Goal: Information Seeking & Learning: Learn about a topic

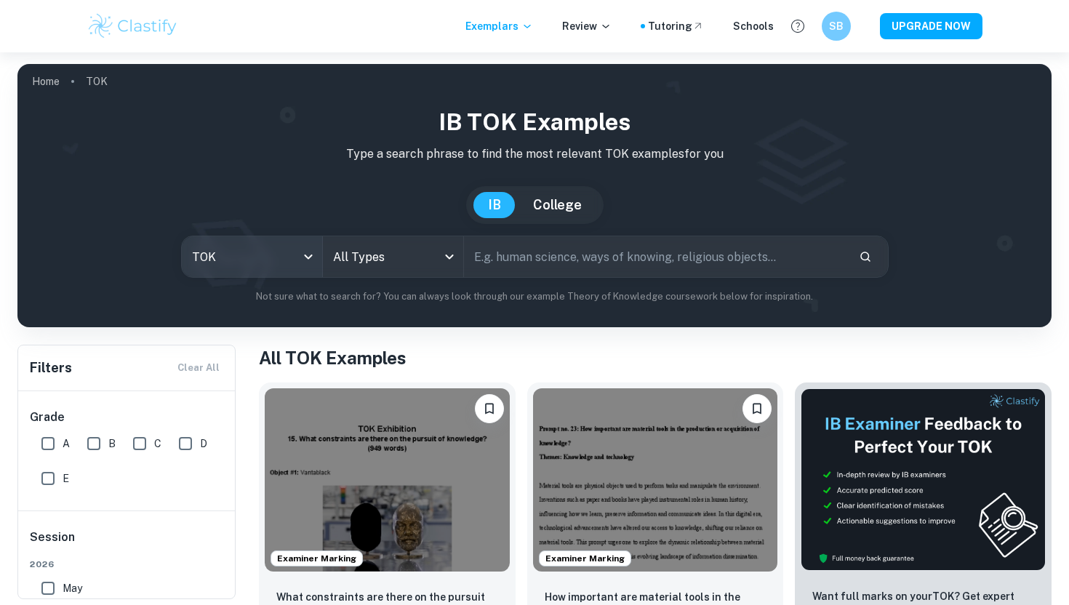
click at [250, 240] on body "We value your privacy We use cookies to enhance your browsing experience, serve…" at bounding box center [534, 354] width 1069 height 605
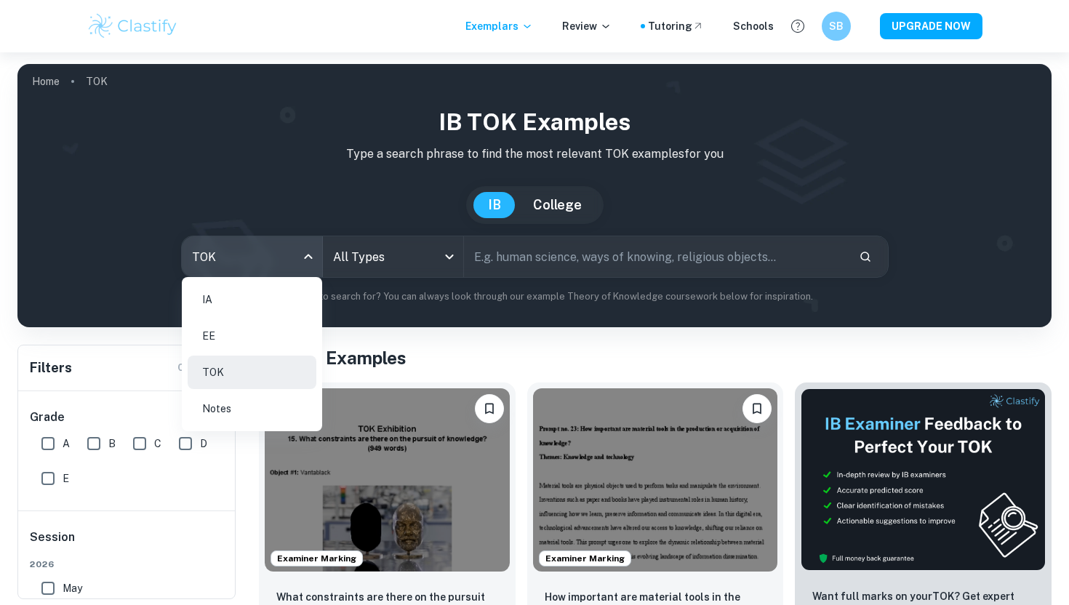
click at [241, 304] on li "IA" at bounding box center [252, 299] width 129 height 33
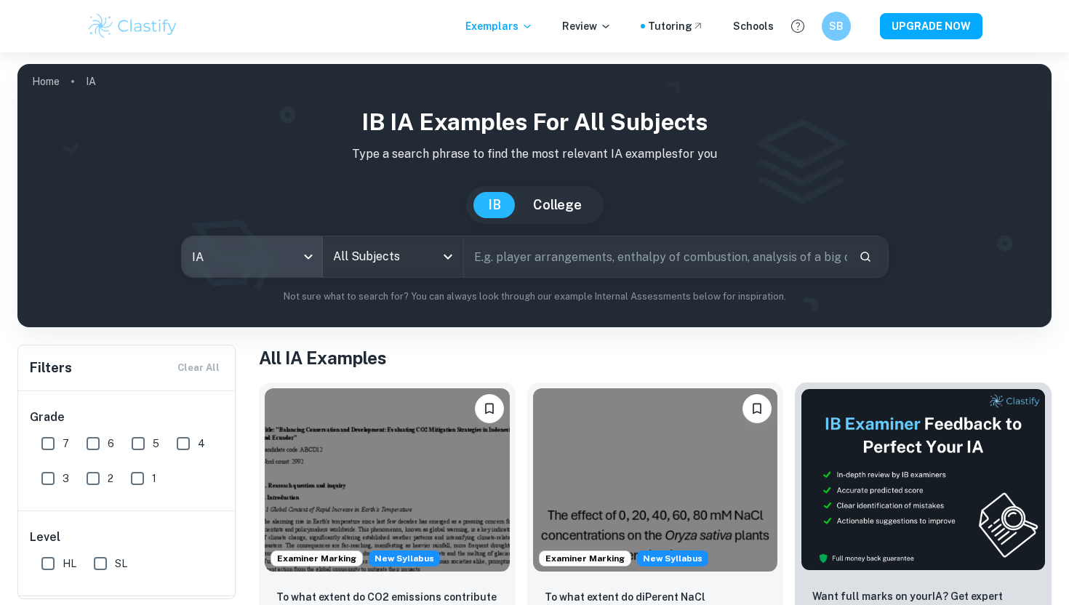
click at [359, 260] on input "All Subjects" at bounding box center [381, 257] width 105 height 28
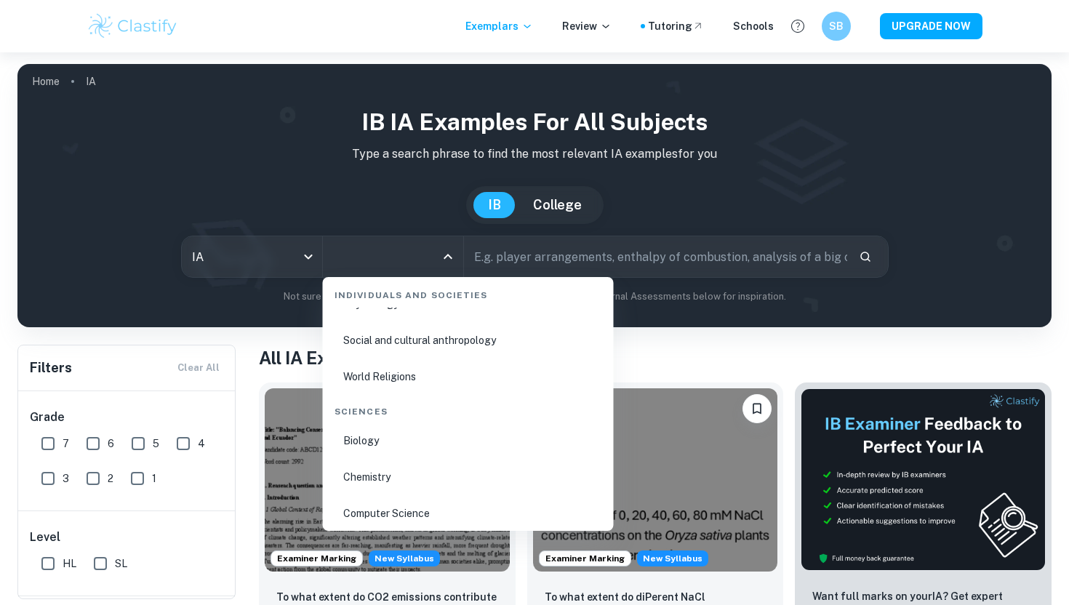
scroll to position [2155, 0]
click at [387, 442] on li "Biology" at bounding box center [468, 438] width 279 height 33
type input "Biology"
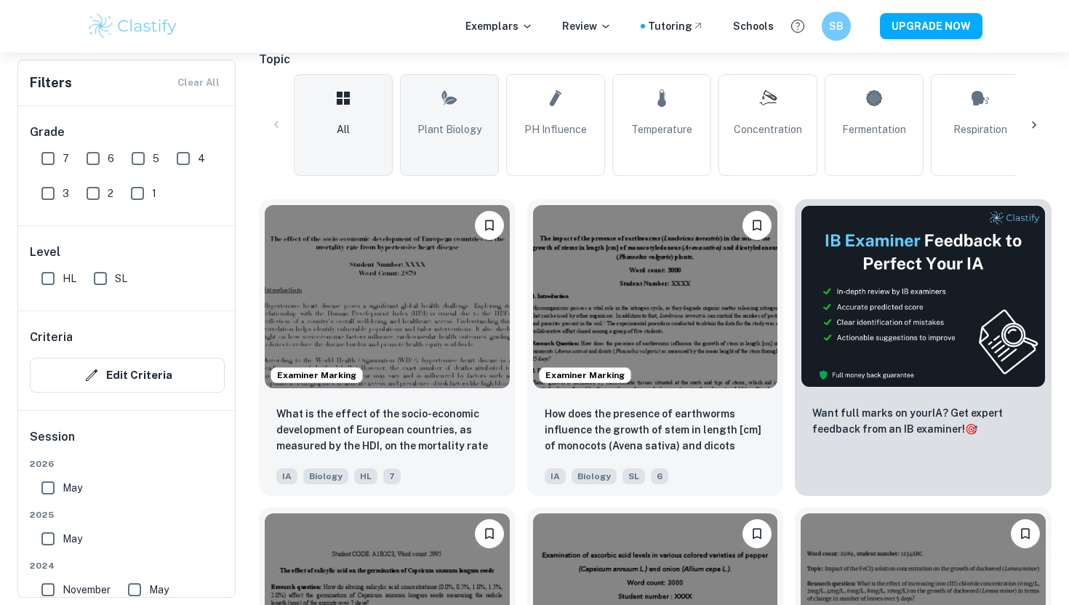
scroll to position [358, 0]
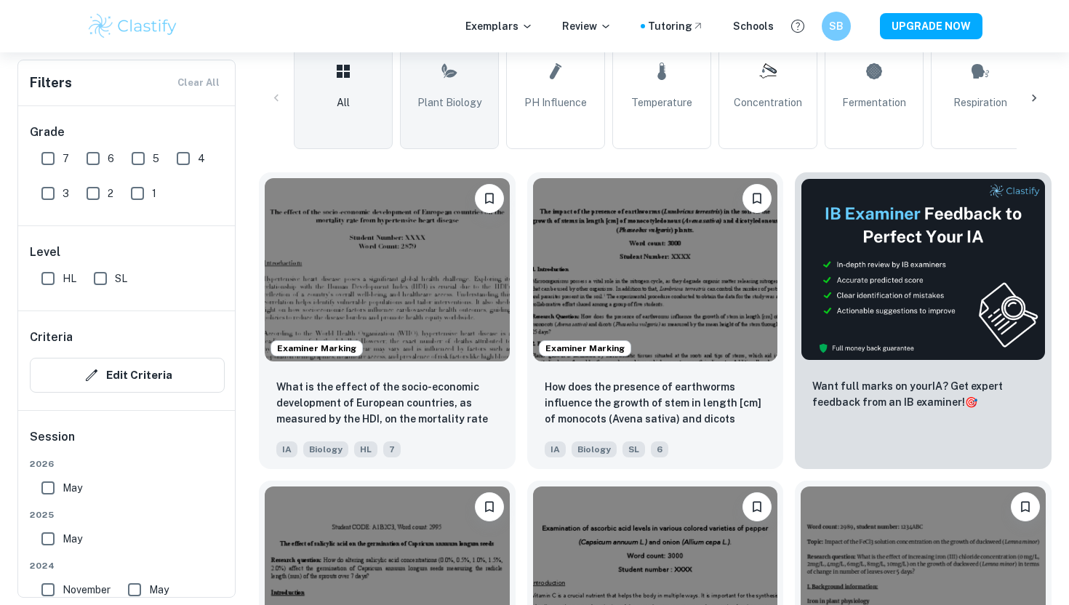
click at [438, 97] on span "Plant Biology" at bounding box center [449, 103] width 64 height 16
type input "Plant Biology"
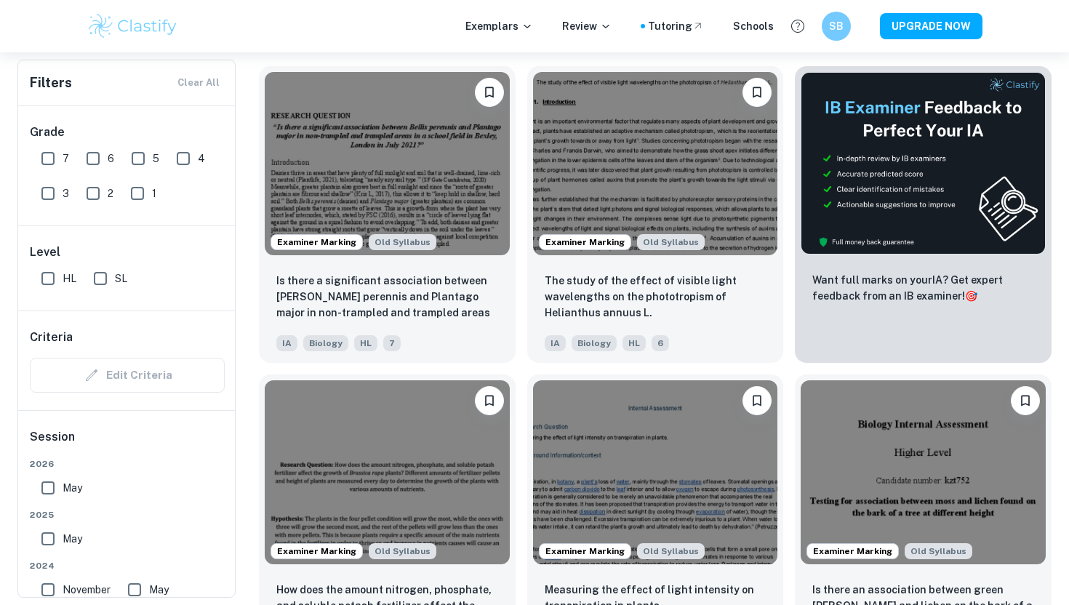
scroll to position [3, 0]
click at [49, 275] on input "HL" at bounding box center [47, 275] width 29 height 29
checkbox input "true"
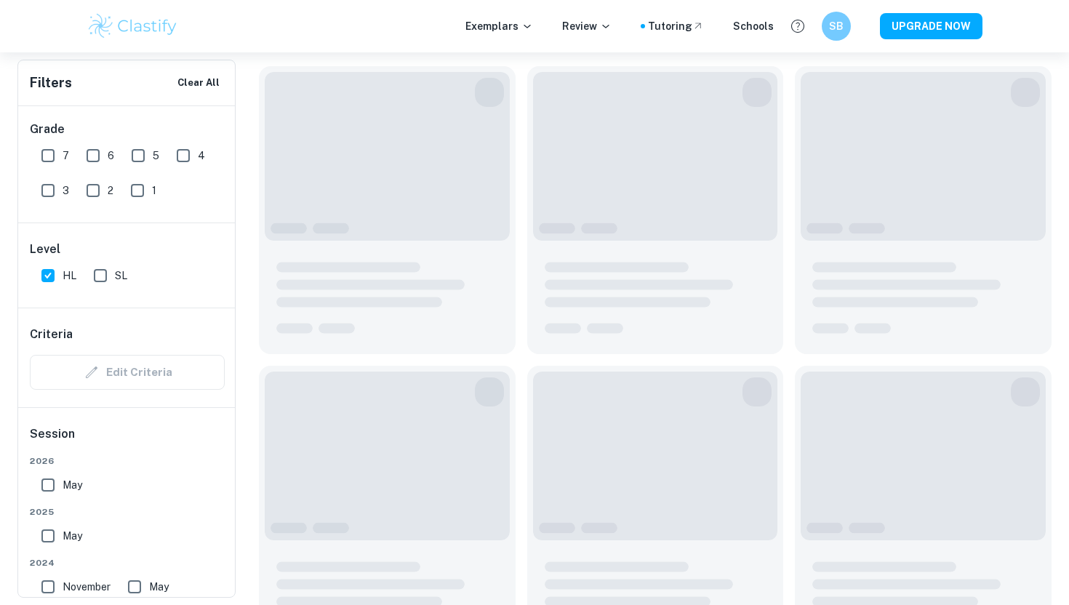
click at [94, 153] on input "6" at bounding box center [93, 155] width 29 height 29
checkbox input "true"
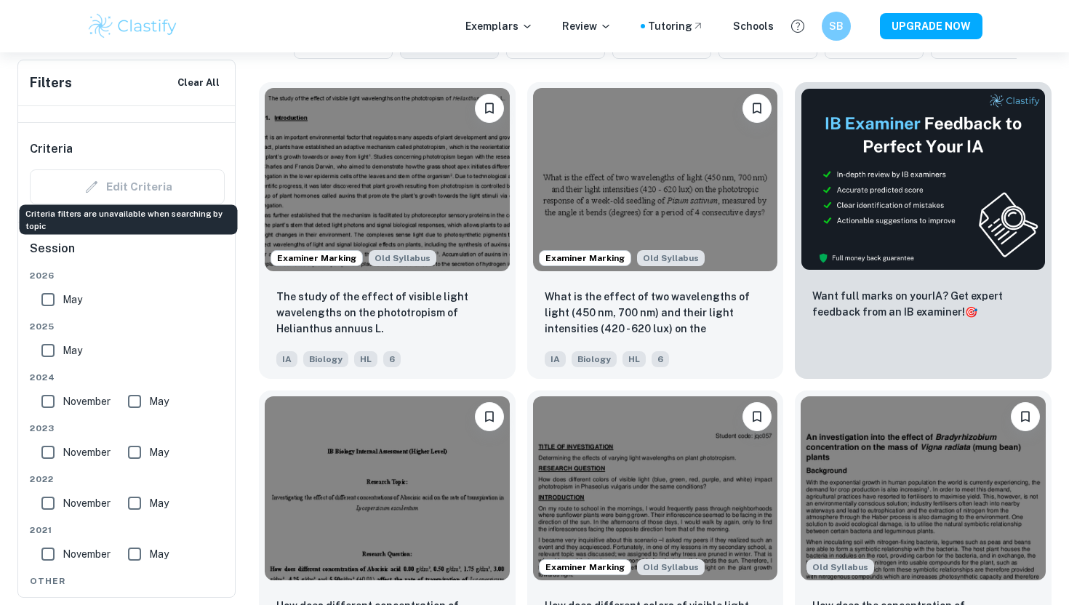
scroll to position [472, 0]
